Goal: Transaction & Acquisition: Purchase product/service

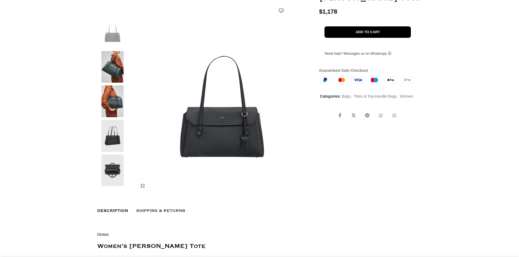
click at [110, 111] on img at bounding box center [112, 102] width 33 height 32
click at [110, 80] on img at bounding box center [112, 67] width 33 height 32
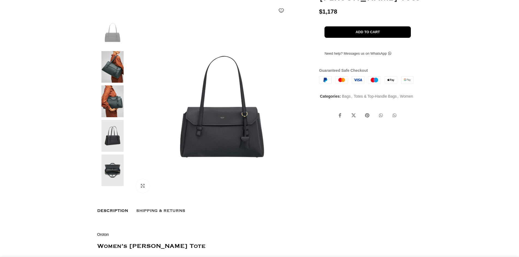
click at [211, 104] on img at bounding box center [222, 107] width 181 height 181
click at [117, 83] on img at bounding box center [112, 67] width 33 height 32
click at [199, 151] on img at bounding box center [222, 107] width 181 height 181
